Goal: Task Accomplishment & Management: Manage account settings

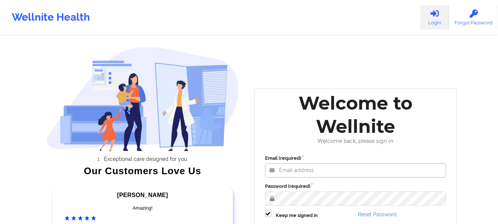
type input "[EMAIL_ADDRESS][DOMAIN_NAME]"
click at [357, 183] on label "Password (required)" at bounding box center [355, 186] width 181 height 7
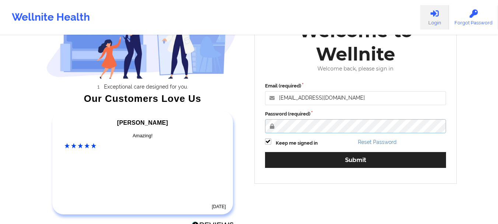
scroll to position [73, 0]
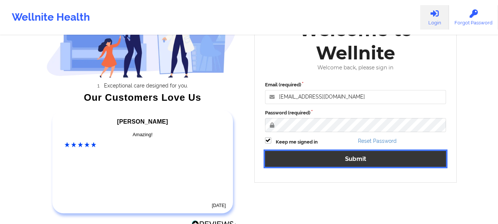
click at [374, 162] on button "Submit" at bounding box center [355, 159] width 181 height 16
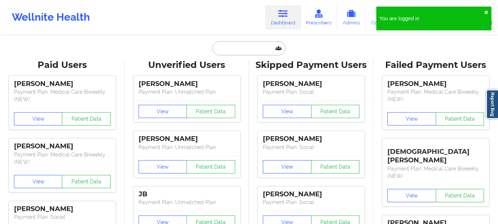
click at [243, 45] on input "text" at bounding box center [248, 48] width 73 height 14
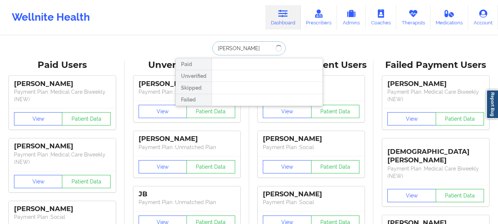
type input "[PERSON_NAME]"
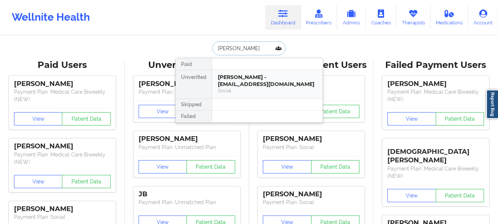
click at [229, 81] on div "[PERSON_NAME] - [EMAIL_ADDRESS][DOMAIN_NAME]" at bounding box center [267, 81] width 99 height 14
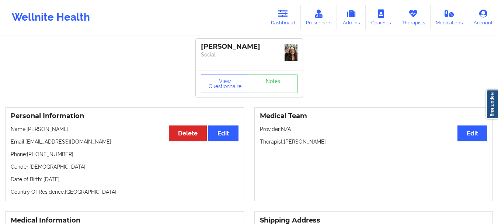
scroll to position [1, 0]
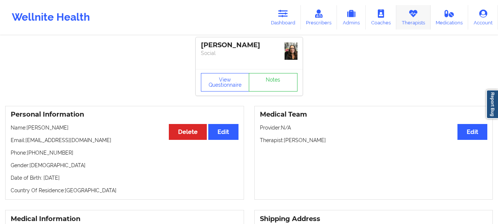
click at [415, 23] on link "Therapists" at bounding box center [413, 17] width 34 height 24
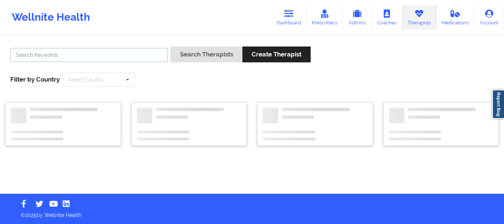
click at [134, 56] on input "text" at bounding box center [88, 55] width 157 height 14
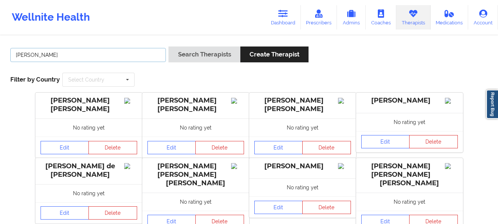
type input "[PERSON_NAME]"
click at [168, 46] on button "Search Therapists" at bounding box center [204, 54] width 72 height 16
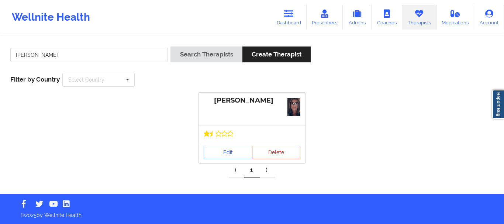
click at [232, 153] on link "Edit" at bounding box center [228, 152] width 49 height 13
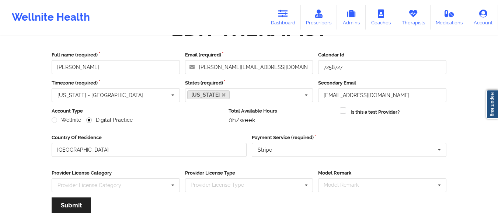
scroll to position [107, 0]
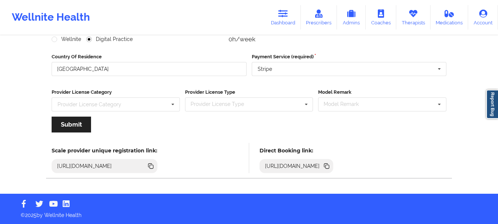
click at [329, 166] on icon at bounding box center [328, 167] width 4 height 4
